Goal: Check status: Check status

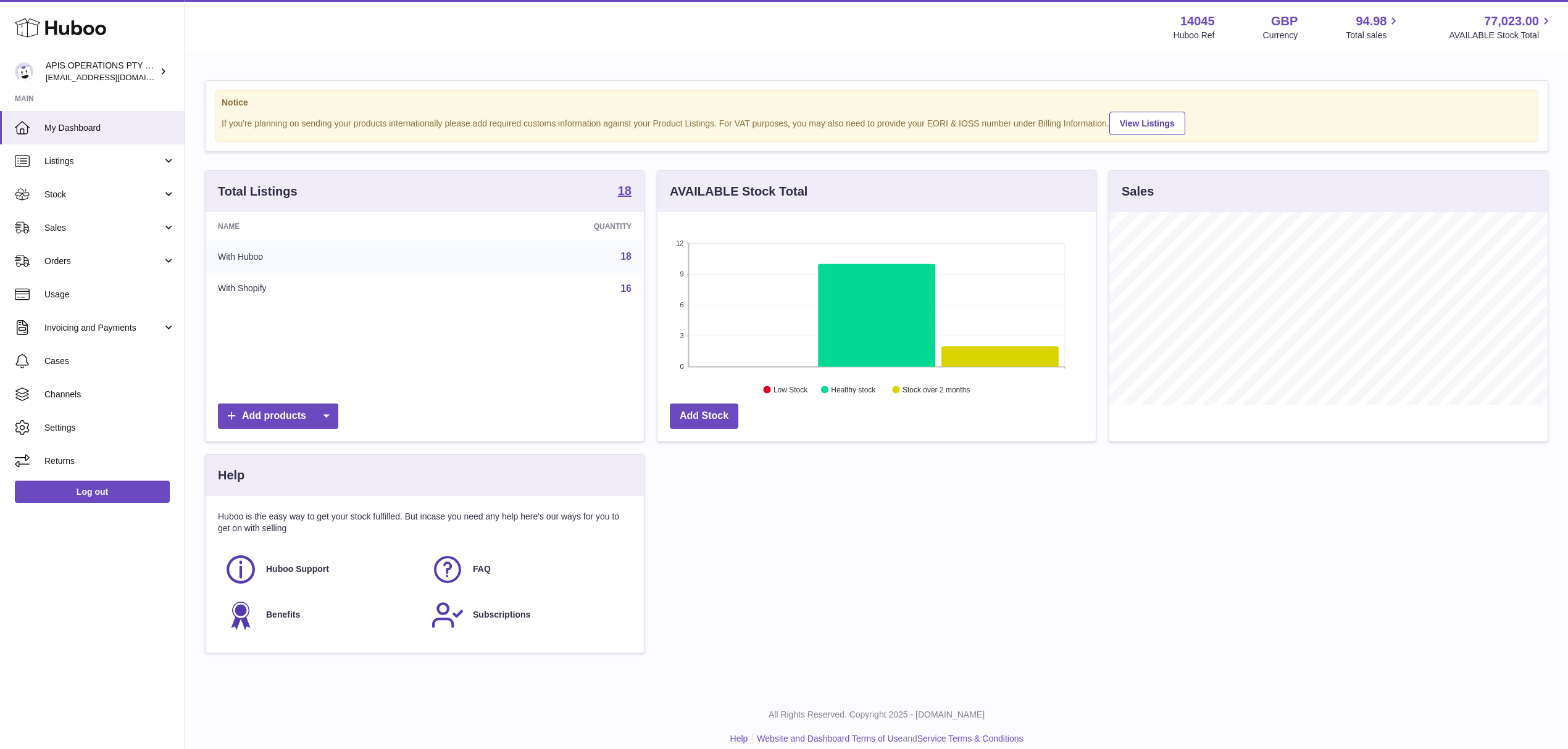
scroll to position [192, 438]
click at [93, 264] on span "Orders" at bounding box center [103, 261] width 118 height 12
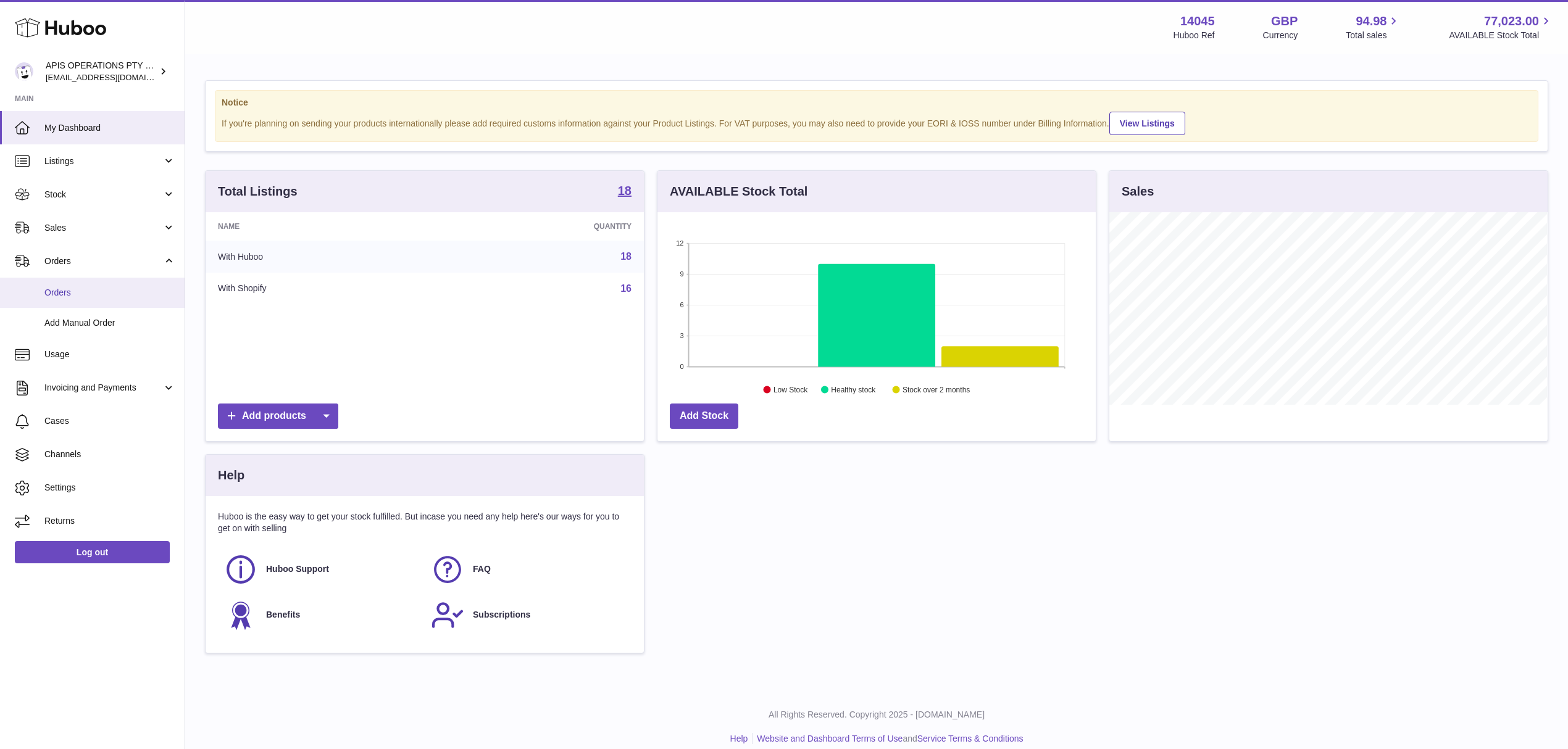
click at [90, 293] on span "Orders" at bounding box center [110, 293] width 131 height 12
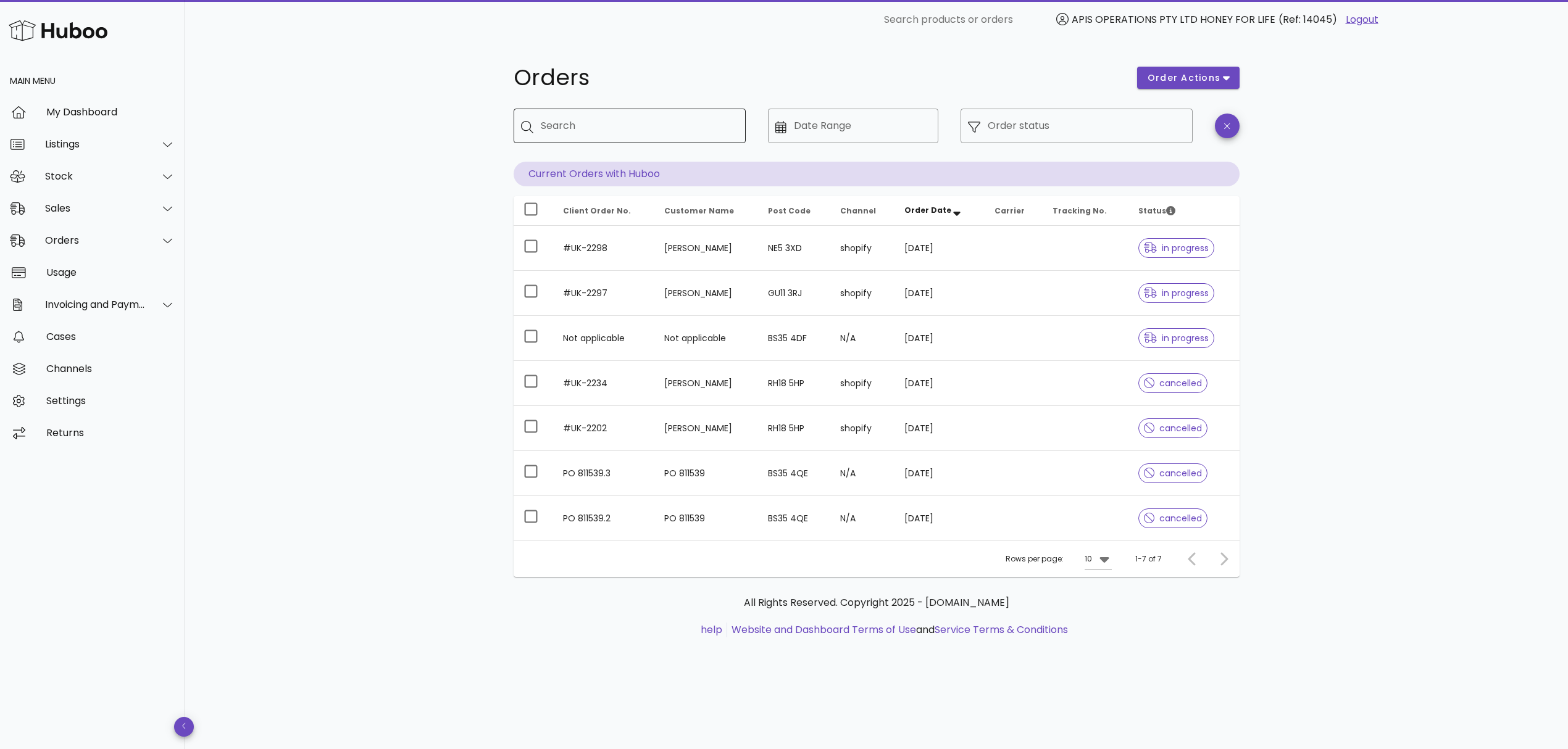
click at [595, 125] on input "Search" at bounding box center [638, 126] width 195 height 20
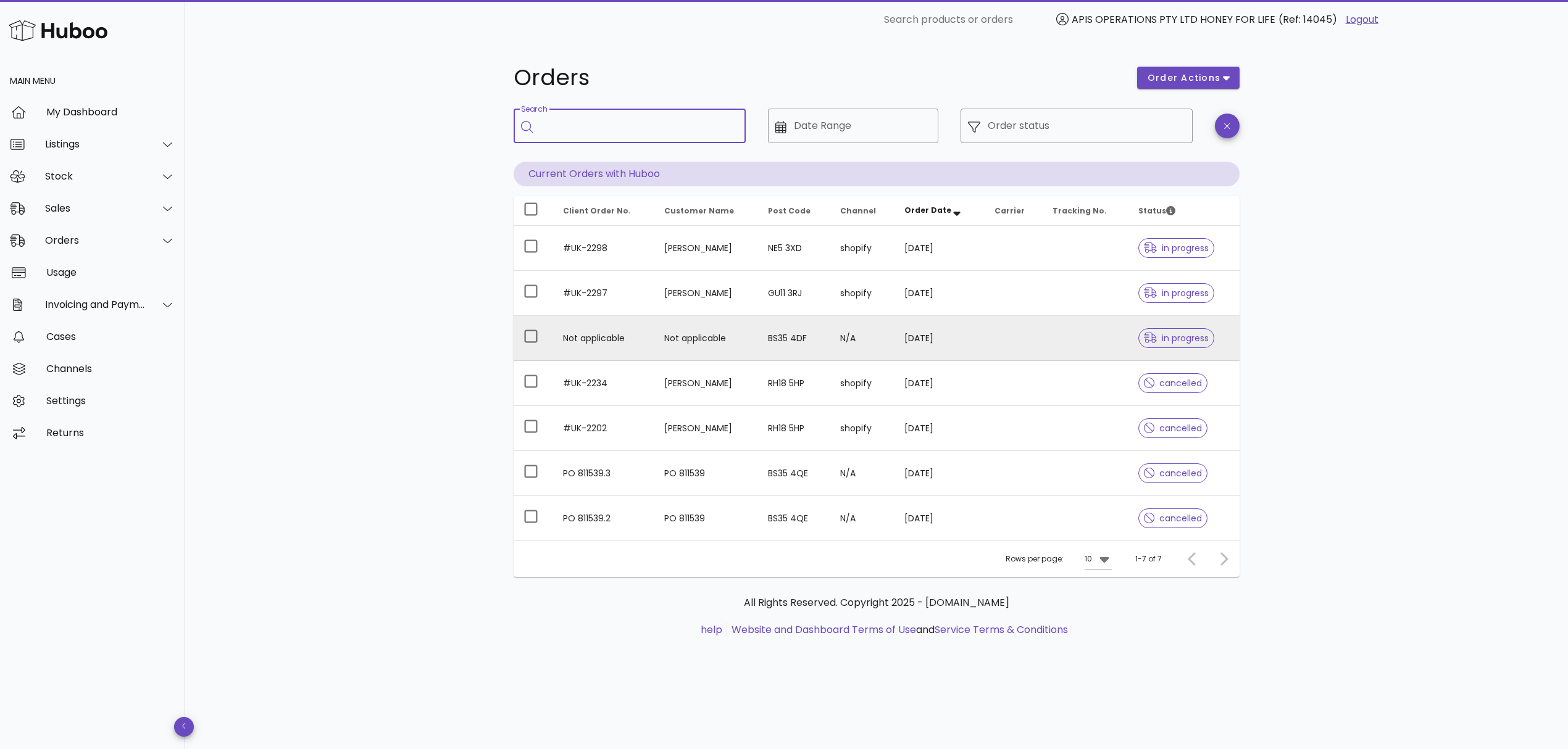
click at [571, 335] on td "Not applicable" at bounding box center [604, 338] width 102 height 45
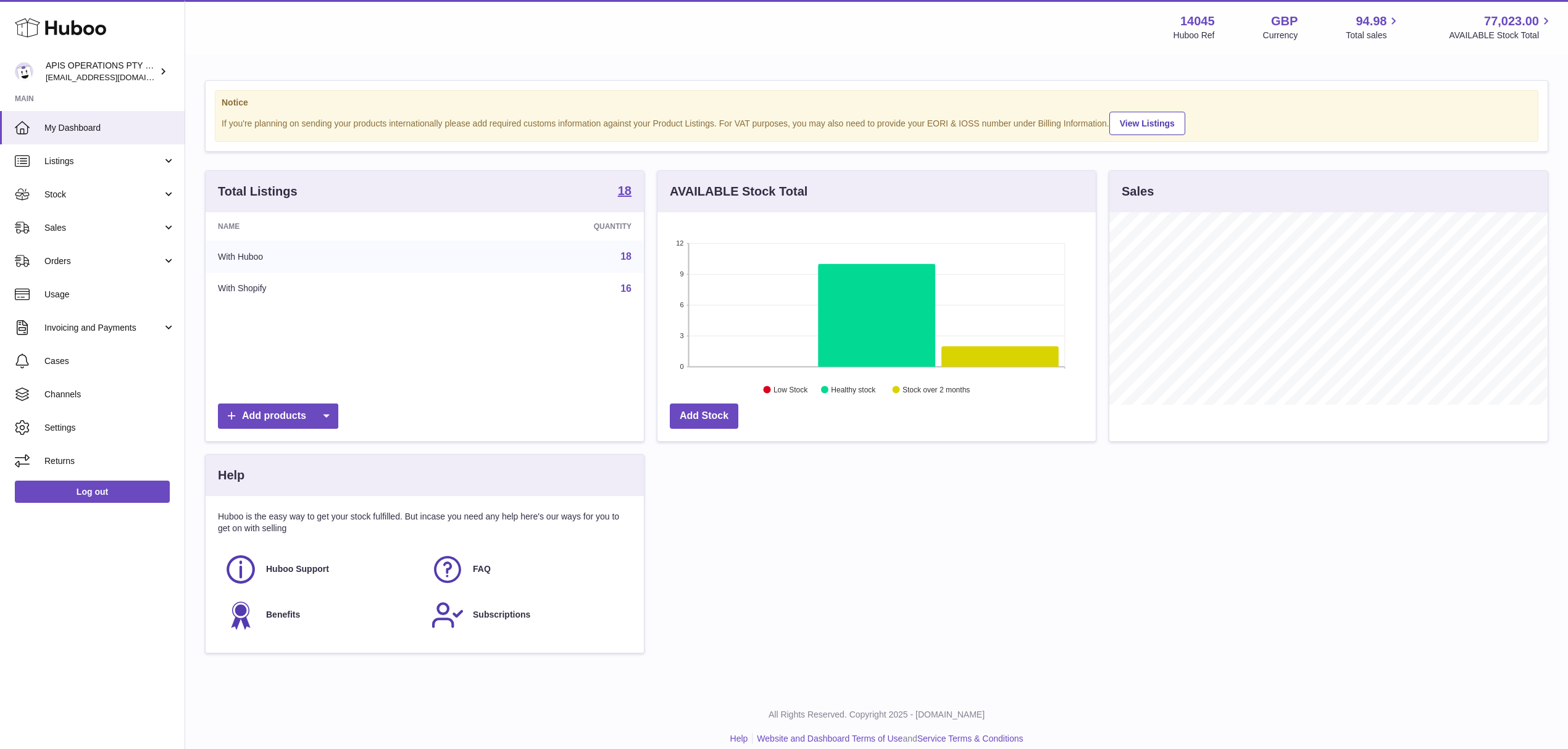
scroll to position [192, 438]
click at [120, 258] on span "Orders" at bounding box center [103, 261] width 118 height 12
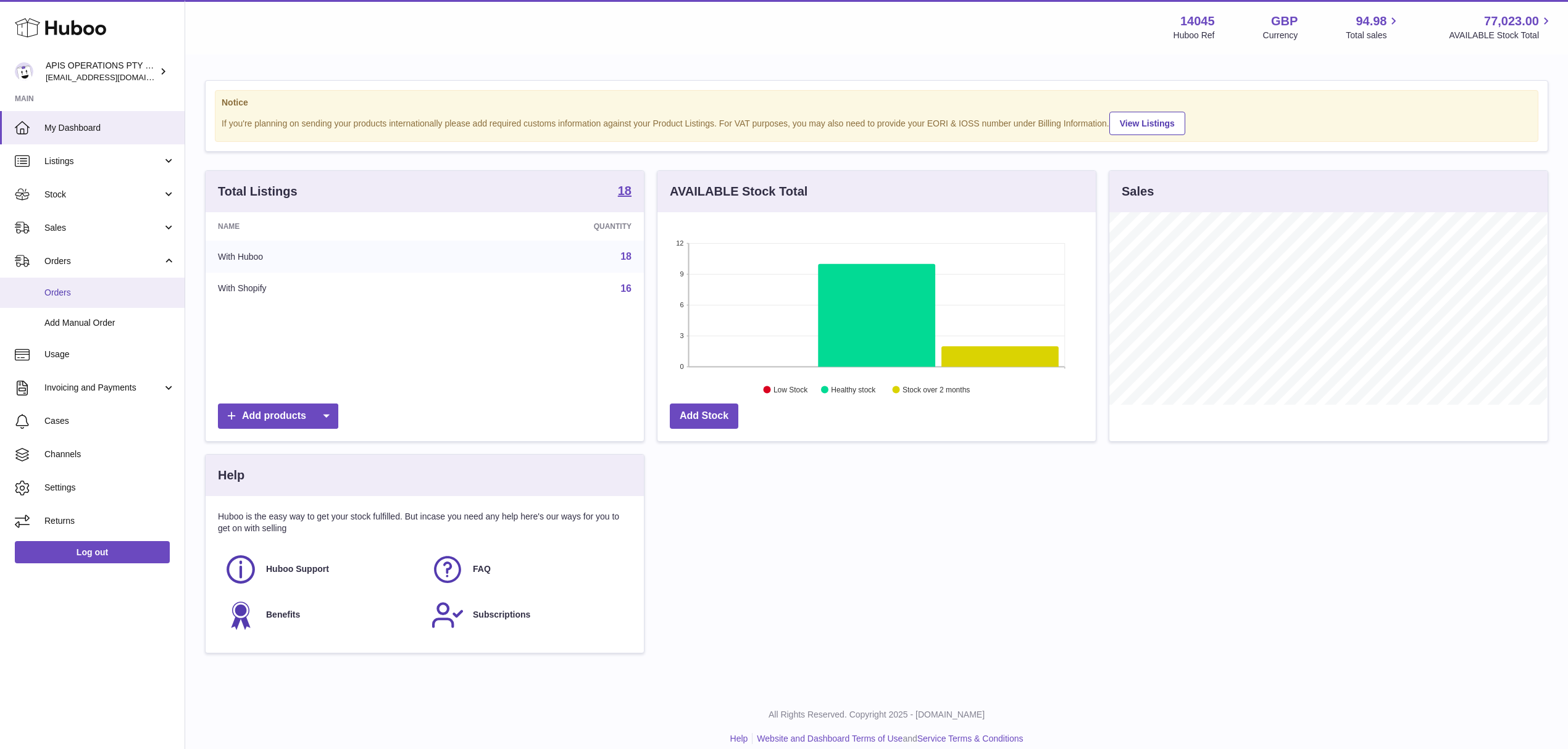
click at [87, 291] on span "Orders" at bounding box center [110, 293] width 131 height 12
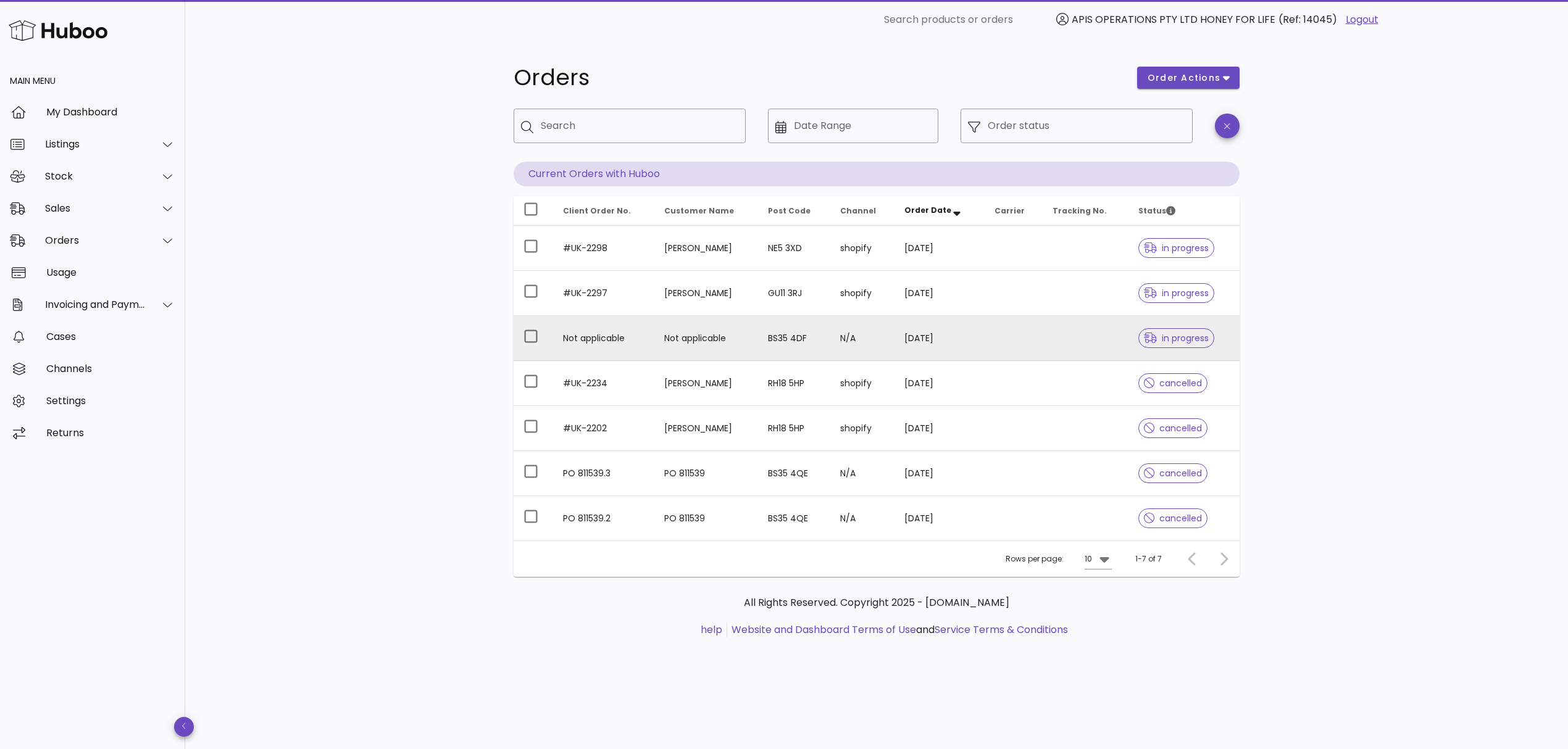
click at [662, 335] on td "Not applicable" at bounding box center [706, 338] width 103 height 45
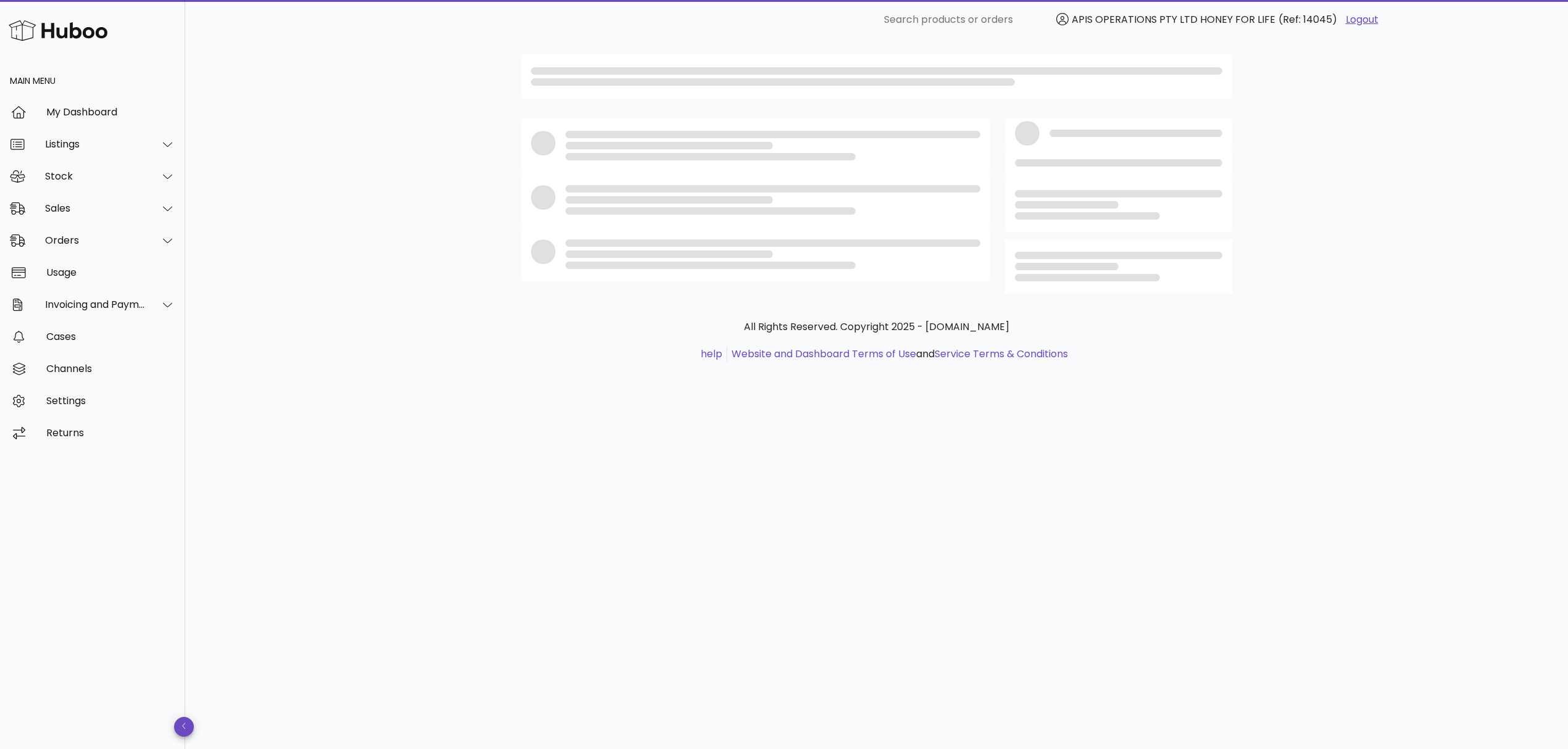
click at [662, 335] on div "All Rights Reserved. Copyright 2025 - huboo.co.uk help Website and Dashboard Te…" at bounding box center [876, 340] width 707 height 42
